Goal: Find specific page/section: Locate a particular part of the current website

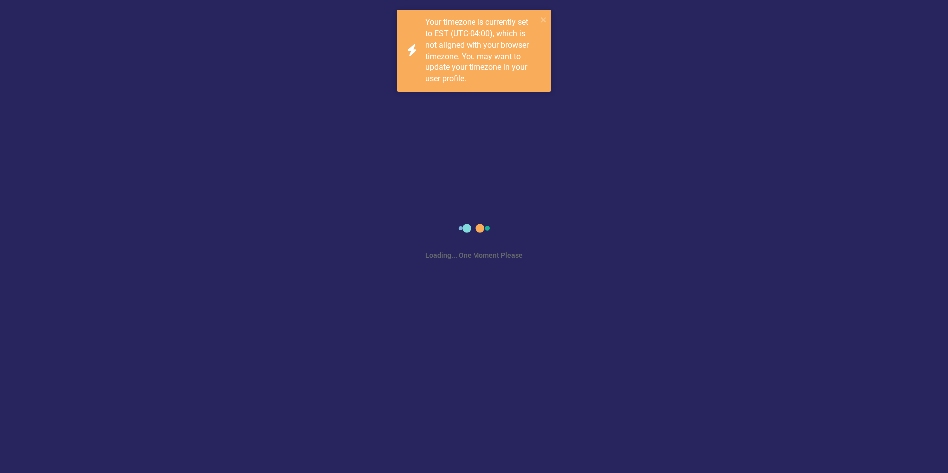
click at [416, 260] on div "Loading... One Moment Please" at bounding box center [474, 236] width 948 height 473
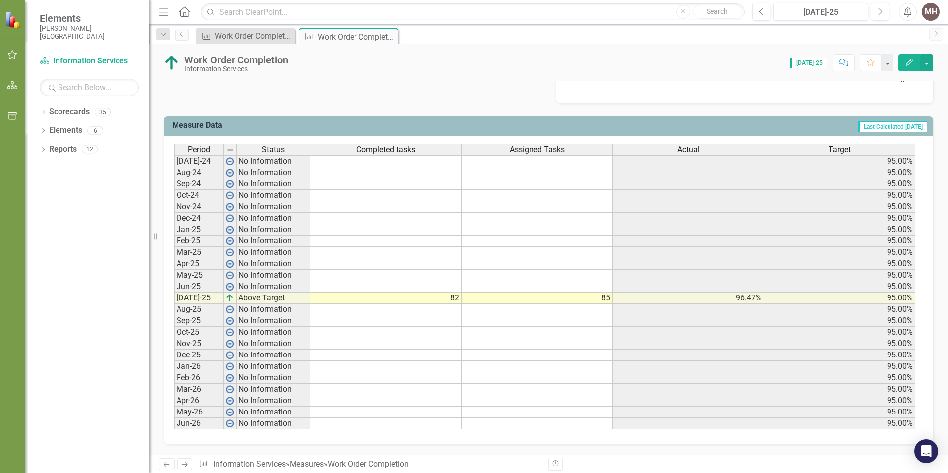
scroll to position [265, 0]
